Goal: Check status: Check status

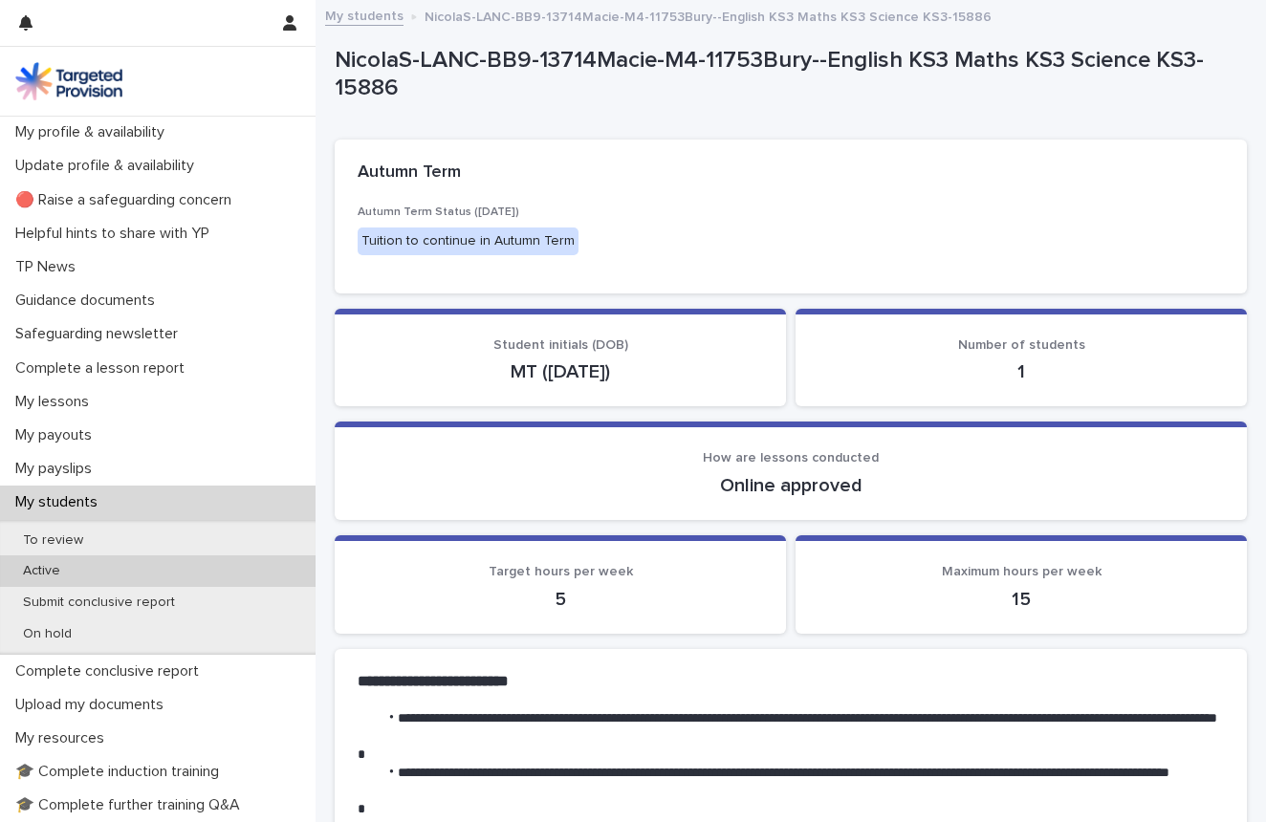
click at [75, 559] on div "Active" at bounding box center [158, 572] width 316 height 32
